Goal: Task Accomplishment & Management: Use online tool/utility

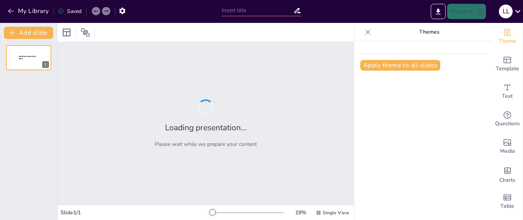
type input "Innovative Approaches to Rice Production: A Comprehensive Study for Technology …"
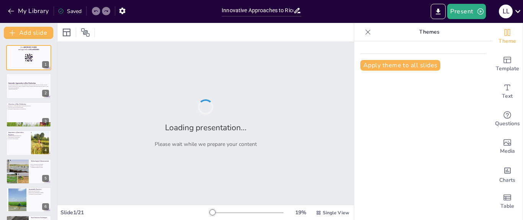
checkbox input "true"
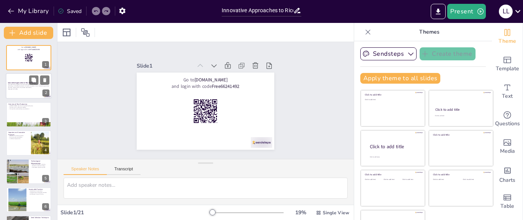
click at [15, 85] on p "This presentation explores innovative techniques in rice production, focusing o…" at bounding box center [28, 86] width 41 height 4
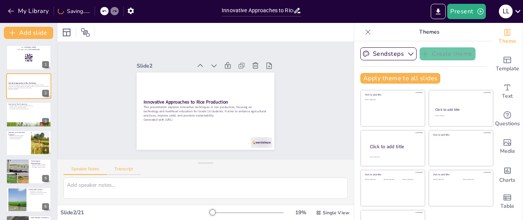
click at [121, 168] on button "Transcript" at bounding box center [124, 171] width 34 height 8
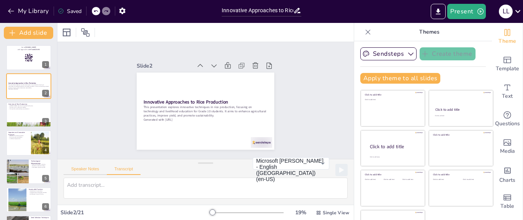
click at [88, 168] on button "Speaker Notes" at bounding box center [85, 171] width 43 height 8
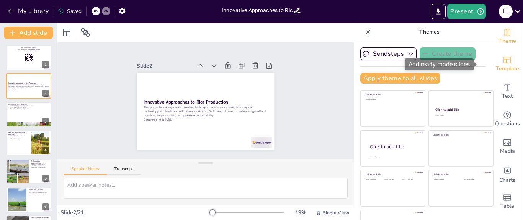
click at [503, 59] on icon "Add ready made slides" at bounding box center [507, 60] width 8 height 7
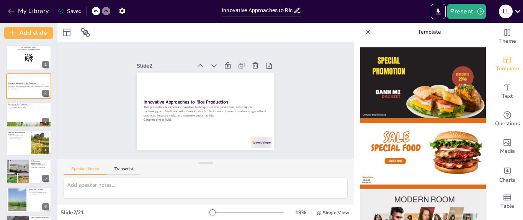
scroll to position [73, 0]
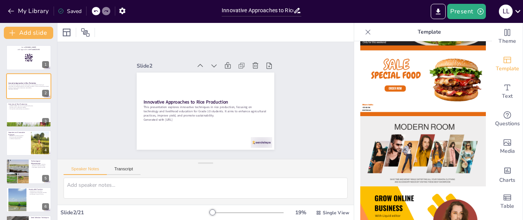
click at [432, 83] on img at bounding box center [422, 81] width 125 height 71
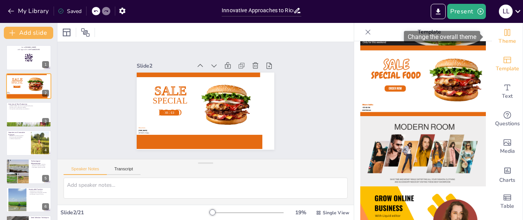
click at [502, 37] on icon "Change the overall theme" at bounding box center [506, 32] width 9 height 9
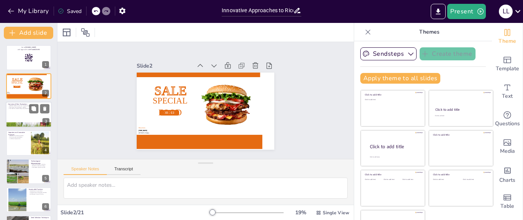
click at [28, 107] on p "The role of rice in economic stability" at bounding box center [28, 108] width 41 height 2
checkbox input "true"
type textarea "Rice serves as a primary food source for many, underlining its significance in …"
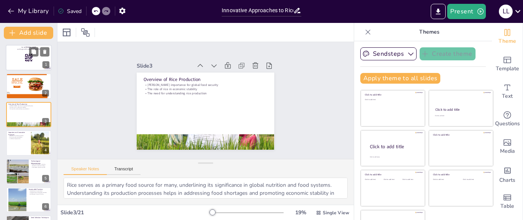
click at [28, 61] on rect at bounding box center [28, 58] width 8 height 8
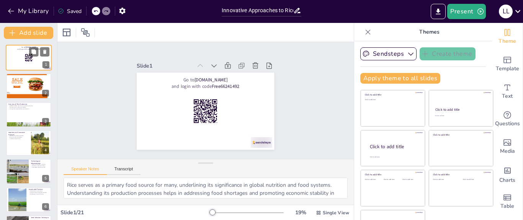
checkbox input "true"
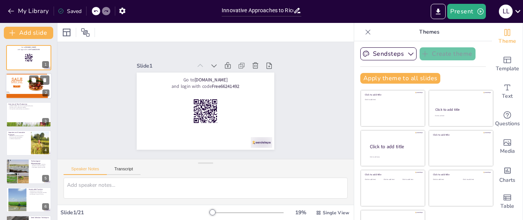
click at [18, 85] on p "Special Food" at bounding box center [16, 85] width 19 height 8
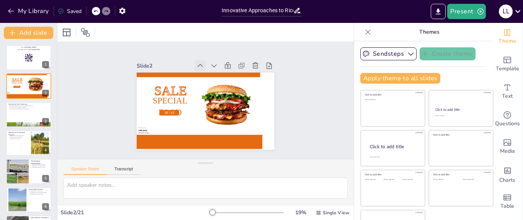
click at [206, 61] on icon at bounding box center [211, 66] width 10 height 10
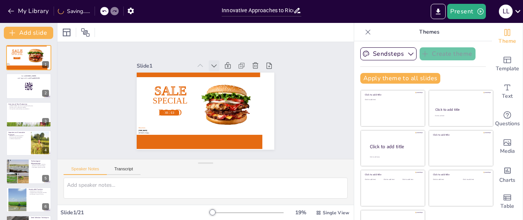
click at [216, 65] on icon at bounding box center [220, 68] width 9 height 9
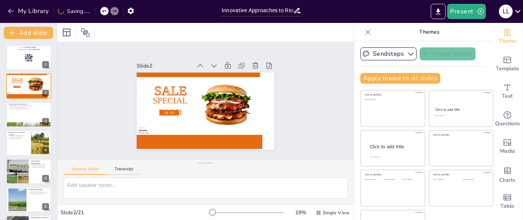
scroll to position [26, 0]
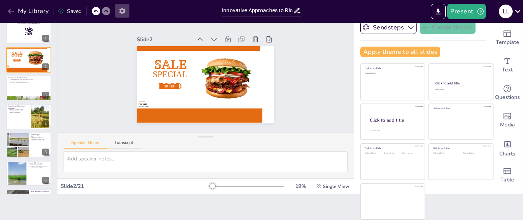
click at [123, 11] on icon "button" at bounding box center [122, 11] width 8 height 8
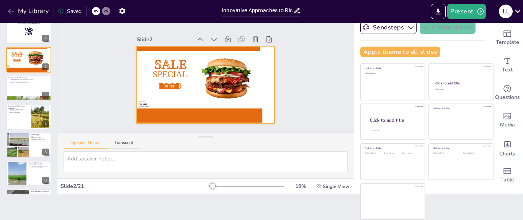
checkbox input "true"
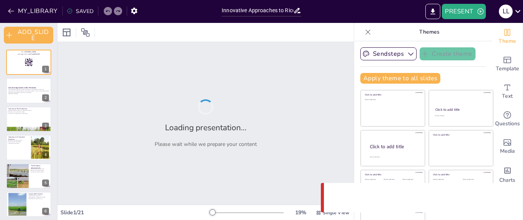
checkbox input "true"
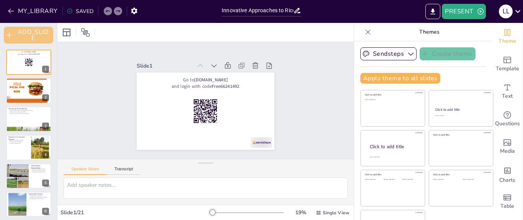
checkbox input "true"
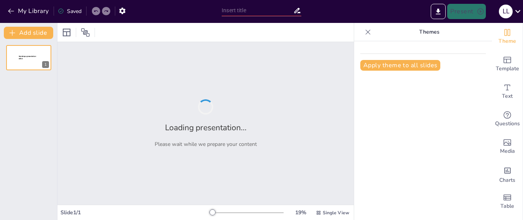
type input "Essential Farm Tools and Equipment for Rice Production: An Overview"
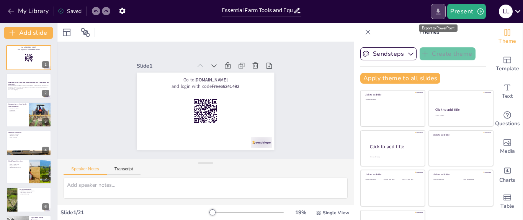
click at [437, 11] on icon "Export to PowerPoint" at bounding box center [438, 11] width 5 height 6
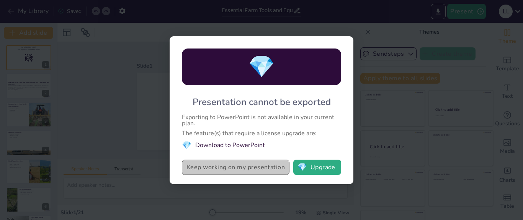
click at [230, 168] on button "Keep working on my presentation" at bounding box center [235, 167] width 107 height 15
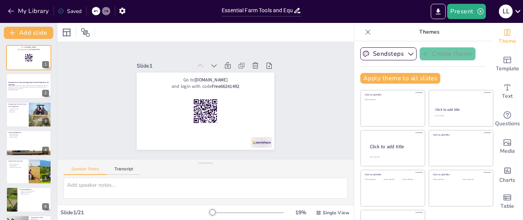
checkbox input "true"
click at [440, 15] on icon "Export to PowerPoint" at bounding box center [438, 12] width 8 height 8
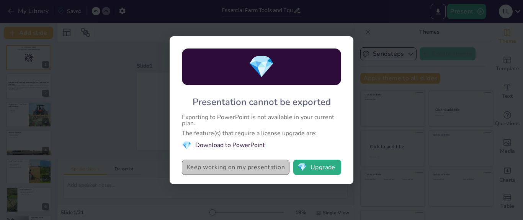
click at [248, 166] on button "Keep working on my presentation" at bounding box center [235, 167] width 107 height 15
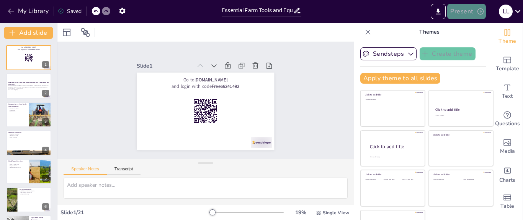
click at [459, 16] on button "Present" at bounding box center [466, 11] width 38 height 15
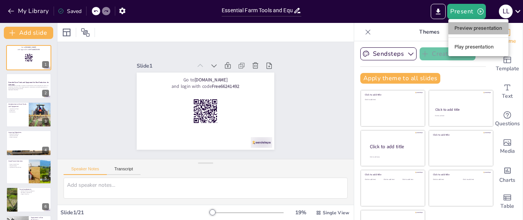
click at [458, 27] on li "Preview presentation" at bounding box center [478, 28] width 60 height 12
